Goal: Go to known website: Go to known website

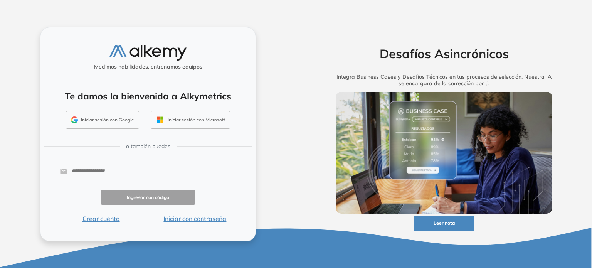
click at [104, 126] on button "Iniciar sesión con Google" at bounding box center [102, 120] width 73 height 18
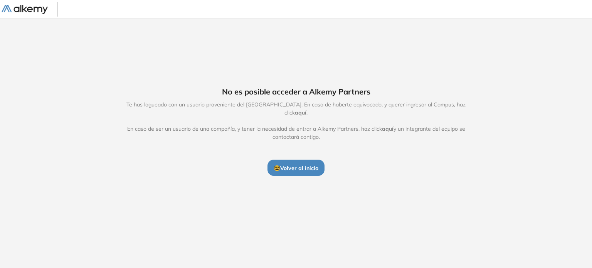
click at [307, 109] on span "aquí" at bounding box center [301, 112] width 12 height 7
